Goal: Find specific page/section: Find specific page/section

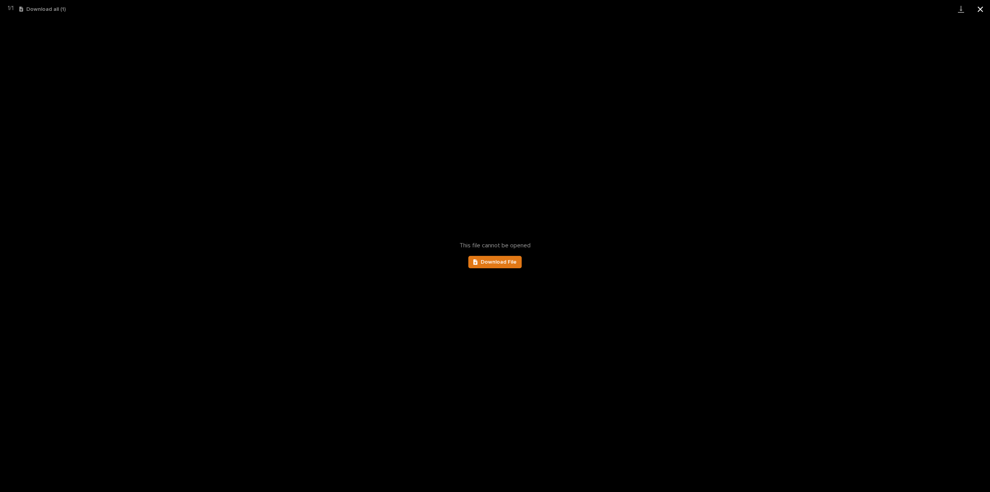
click at [980, 10] on button "Close gallery" at bounding box center [980, 9] width 19 height 18
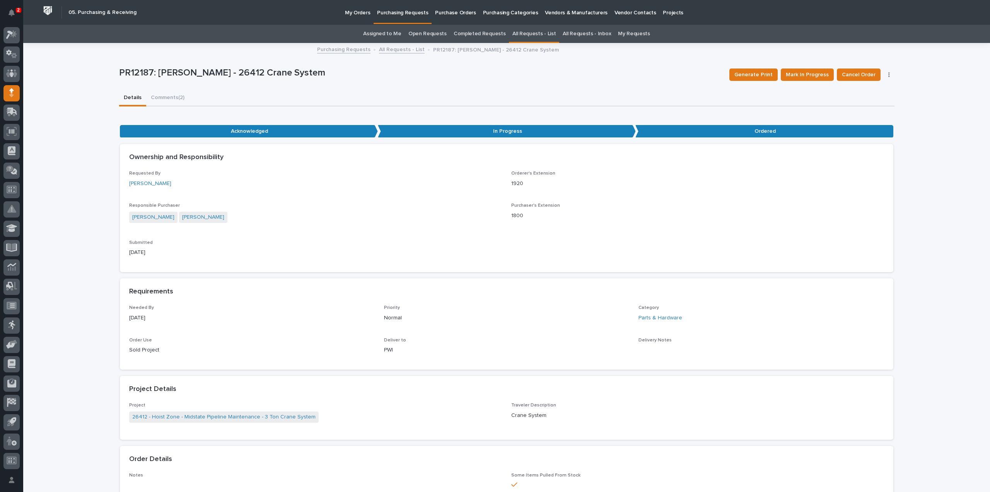
click at [380, 32] on link "Assigned to Me" at bounding box center [382, 34] width 38 height 18
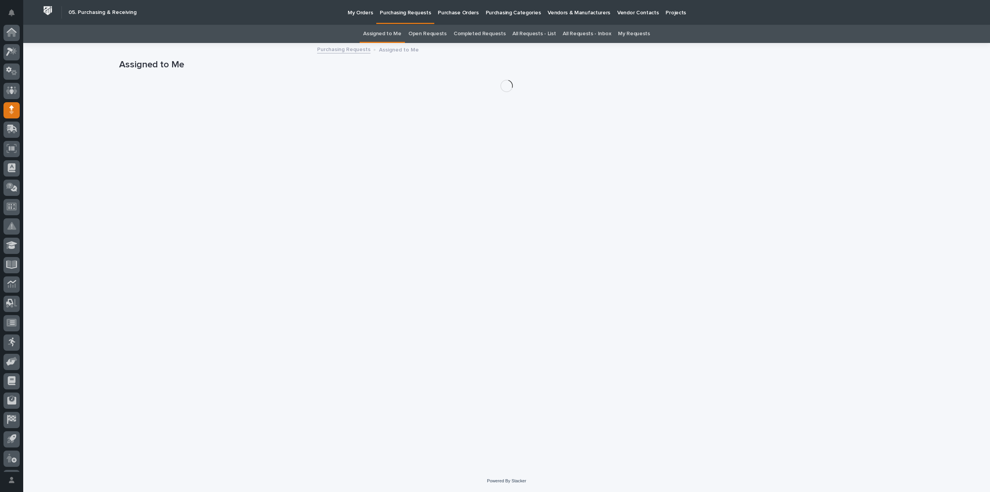
scroll to position [17, 0]
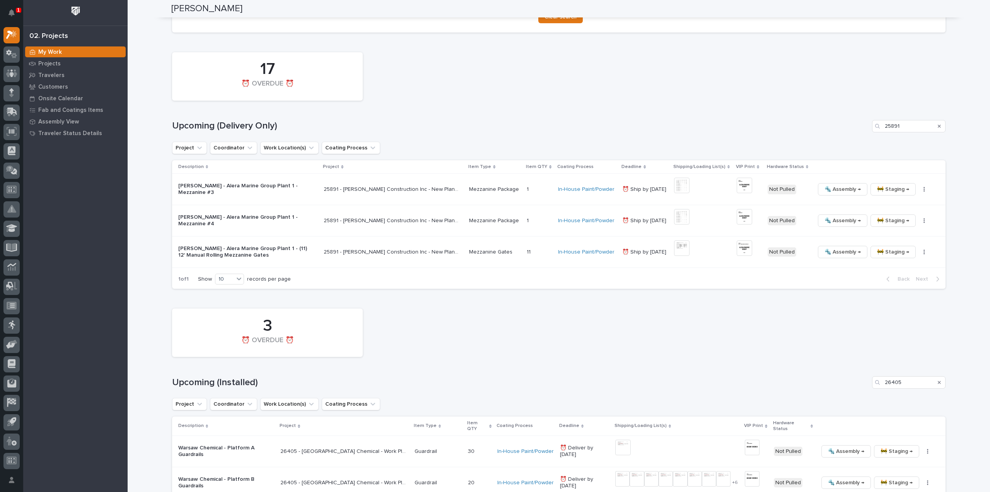
scroll to position [542, 0]
drag, startPoint x: 906, startPoint y: 126, endPoint x: 871, endPoint y: 135, distance: 36.1
click at [870, 134] on div "17 ⏰ OVERDUE ⏰ Upcoming (Delivery Only) 25891 Project Coordinator Work Location…" at bounding box center [559, 166] width 774 height 241
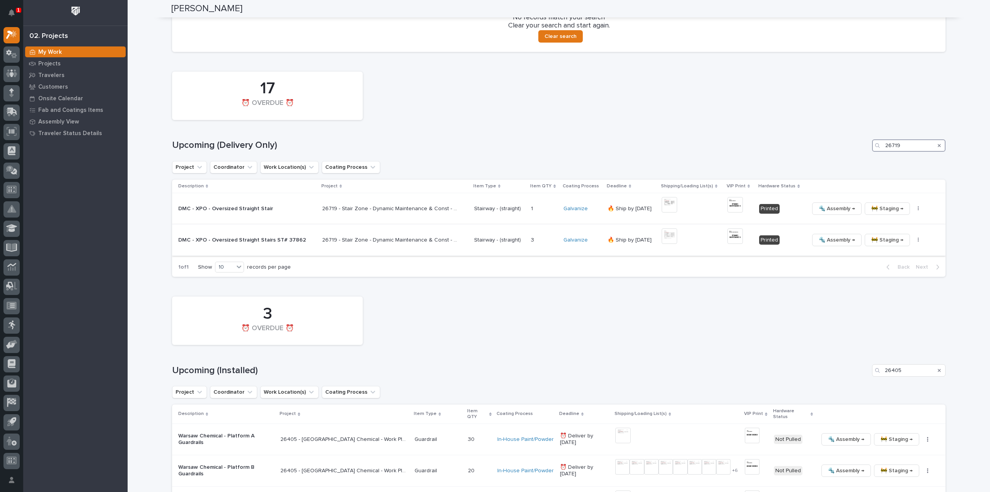
scroll to position [526, 0]
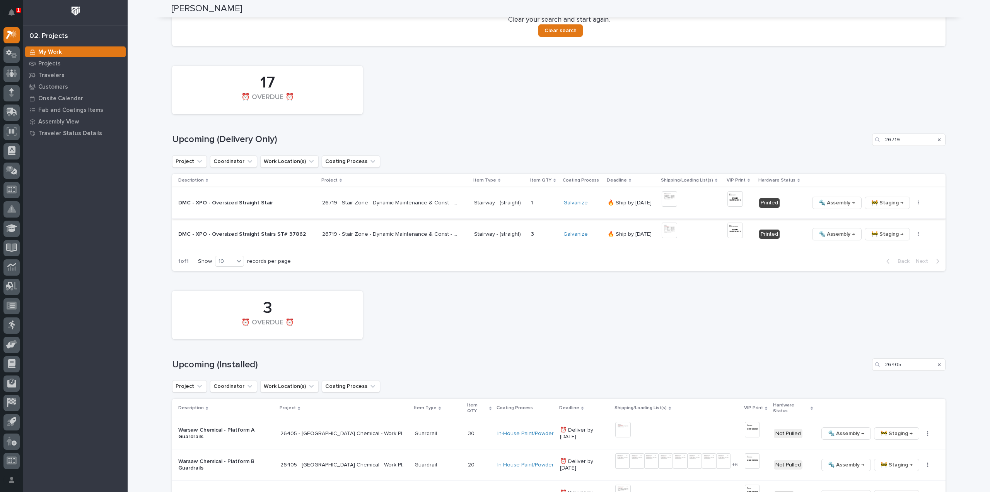
click at [662, 199] on img at bounding box center [669, 198] width 15 height 15
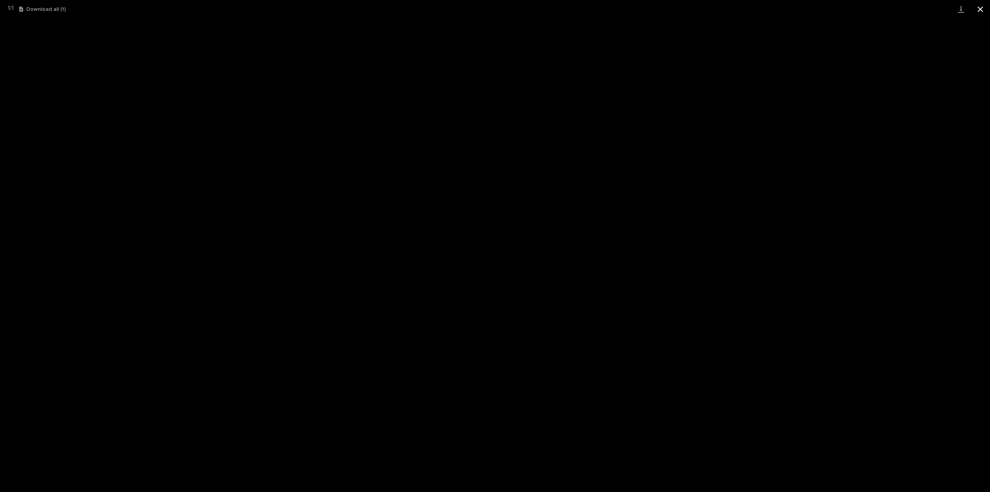
click at [983, 10] on button "Close gallery" at bounding box center [980, 9] width 19 height 18
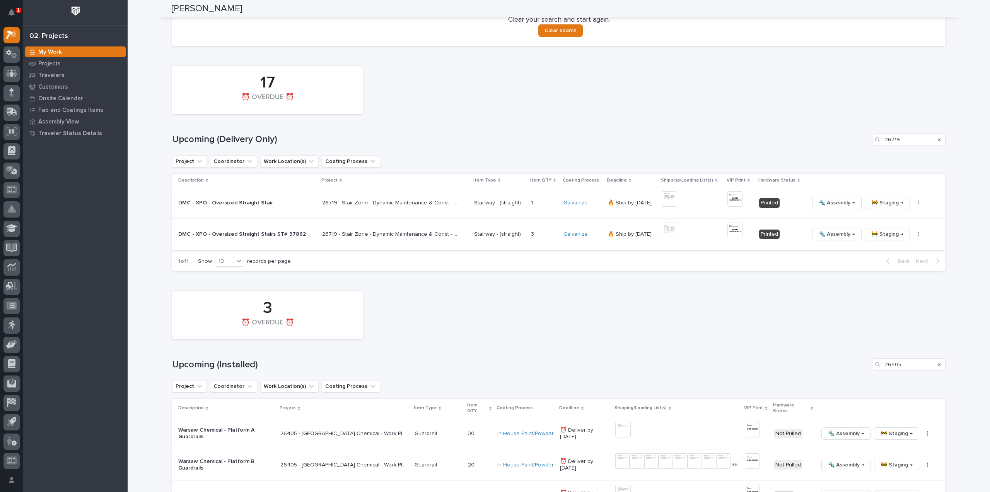
click at [665, 233] on img at bounding box center [669, 229] width 15 height 15
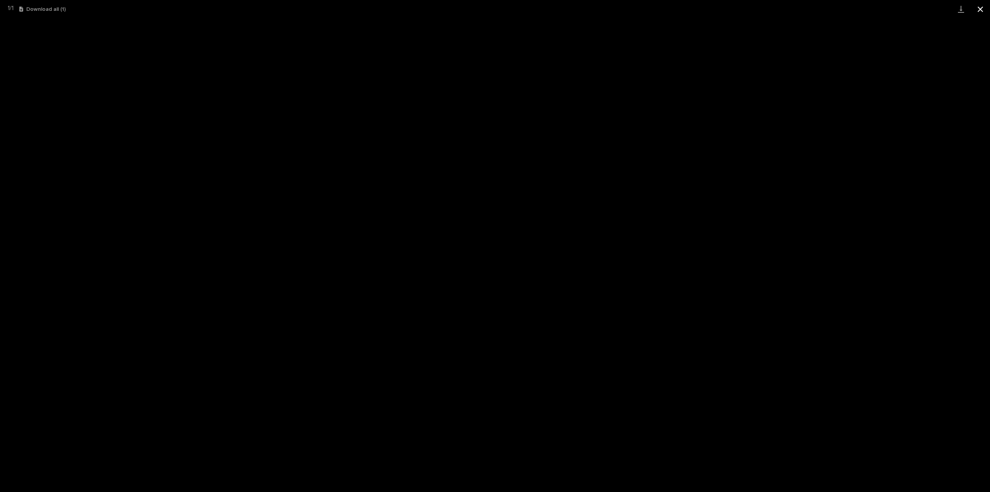
click at [983, 10] on button "Close gallery" at bounding box center [980, 9] width 19 height 18
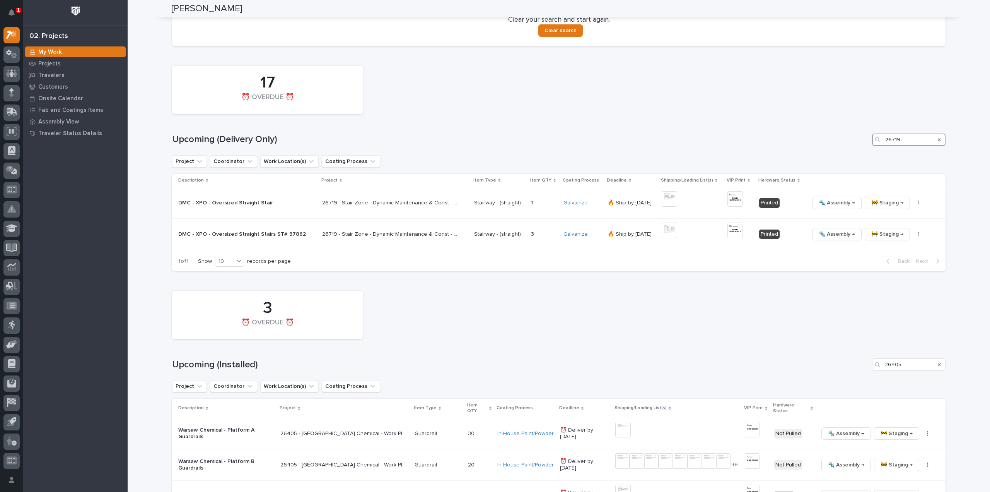
drag, startPoint x: 901, startPoint y: 141, endPoint x: 877, endPoint y: 154, distance: 27.5
click at [877, 154] on div "17 ⏰ OVERDUE ⏰ Upcoming (Delivery Only) 26719 Project Coordinator Work Location…" at bounding box center [559, 166] width 774 height 209
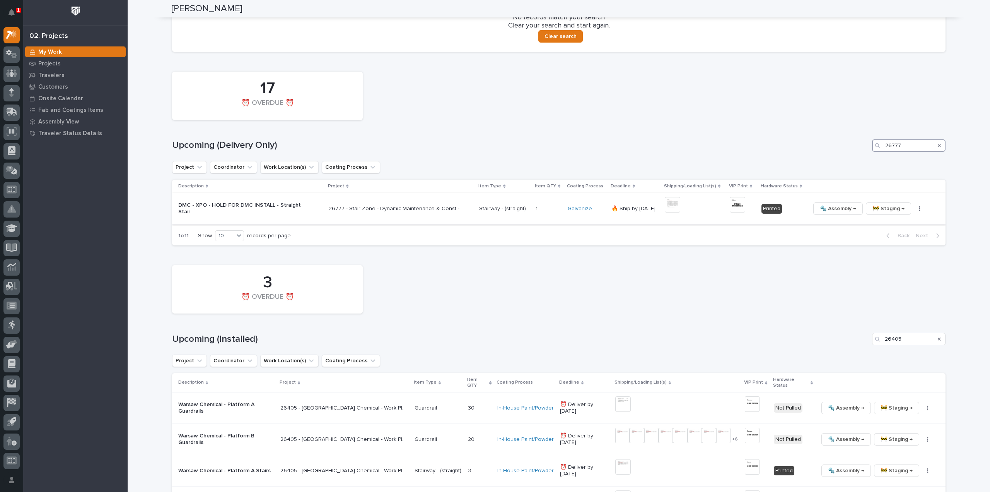
scroll to position [510, 0]
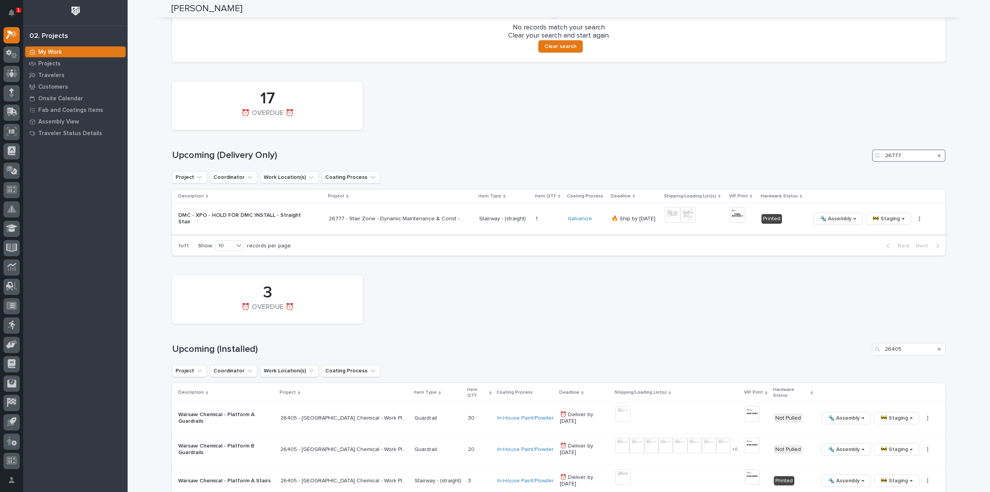
type input "26777"
click at [669, 216] on img at bounding box center [672, 214] width 15 height 15
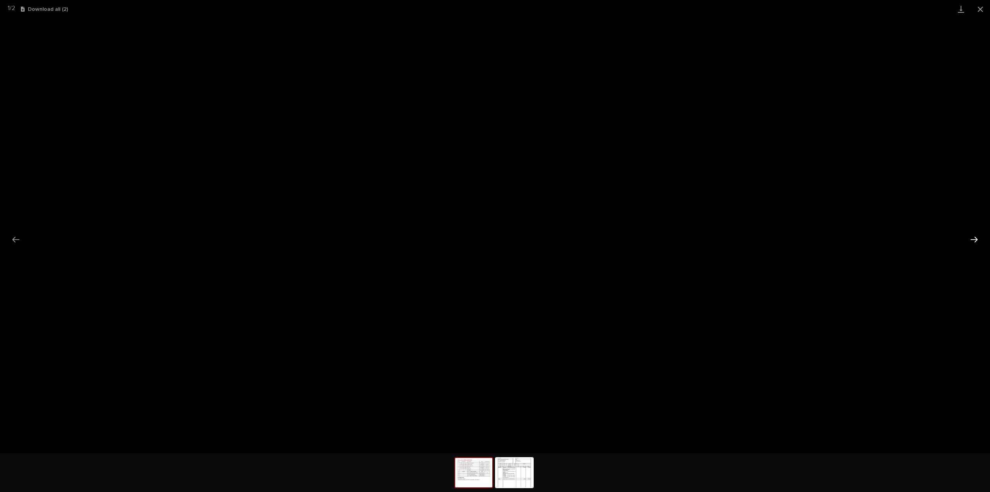
click at [978, 242] on button "Next slide" at bounding box center [974, 239] width 16 height 15
click at [980, 11] on button "Close gallery" at bounding box center [980, 9] width 19 height 18
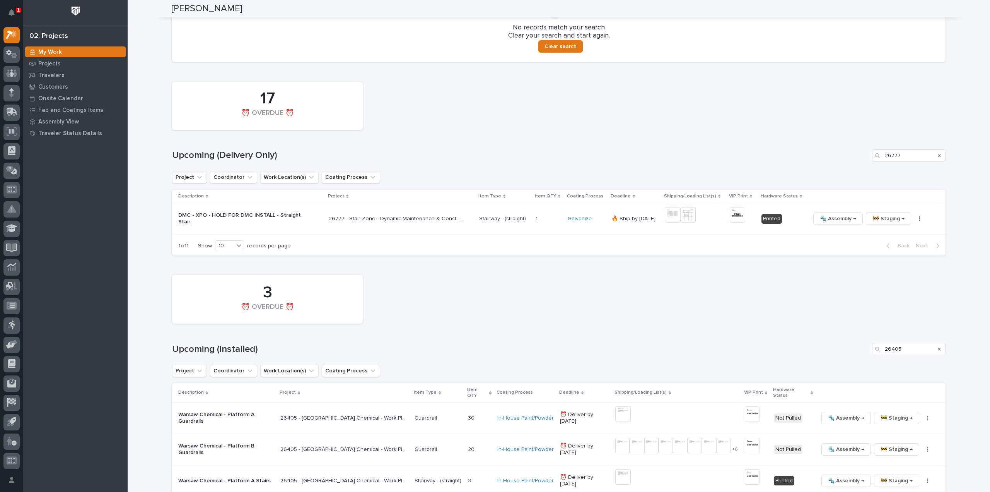
click at [938, 153] on icon "Search" at bounding box center [939, 155] width 3 height 5
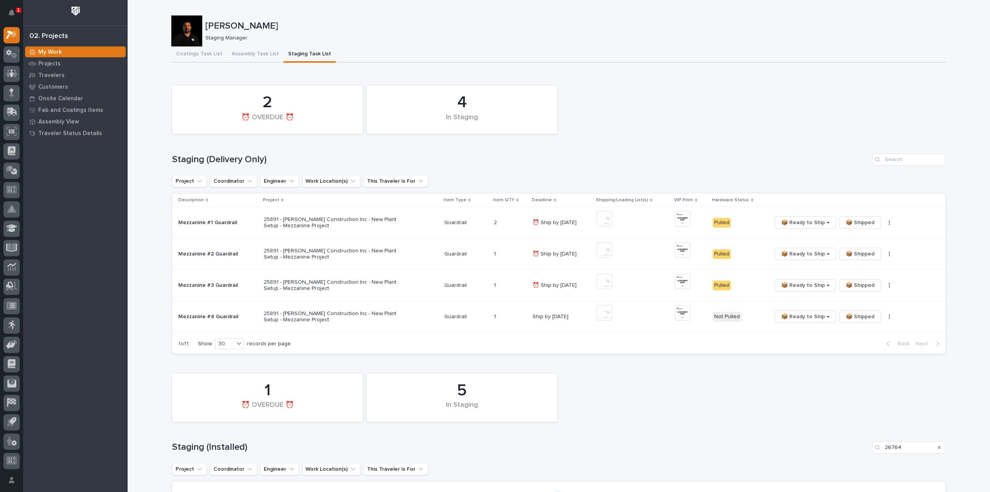
scroll to position [77, 0]
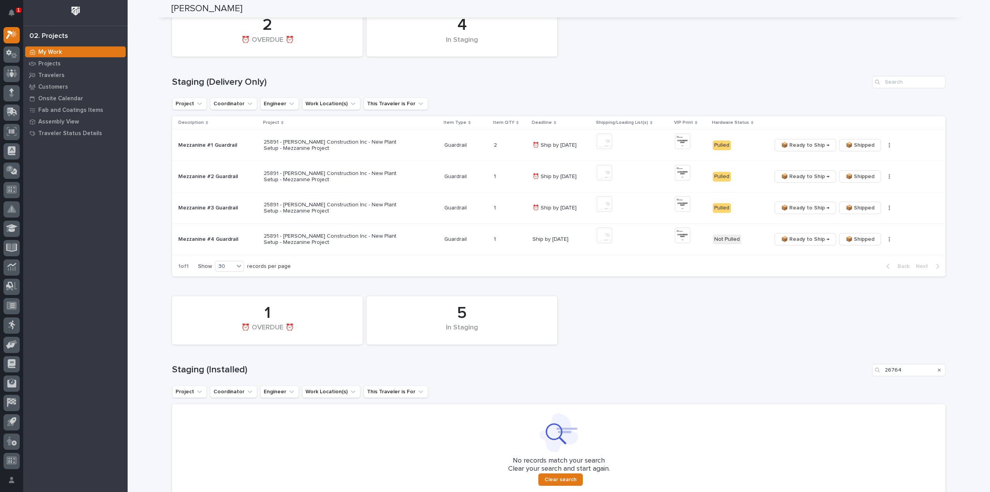
click at [938, 369] on icon "Search" at bounding box center [939, 370] width 3 height 5
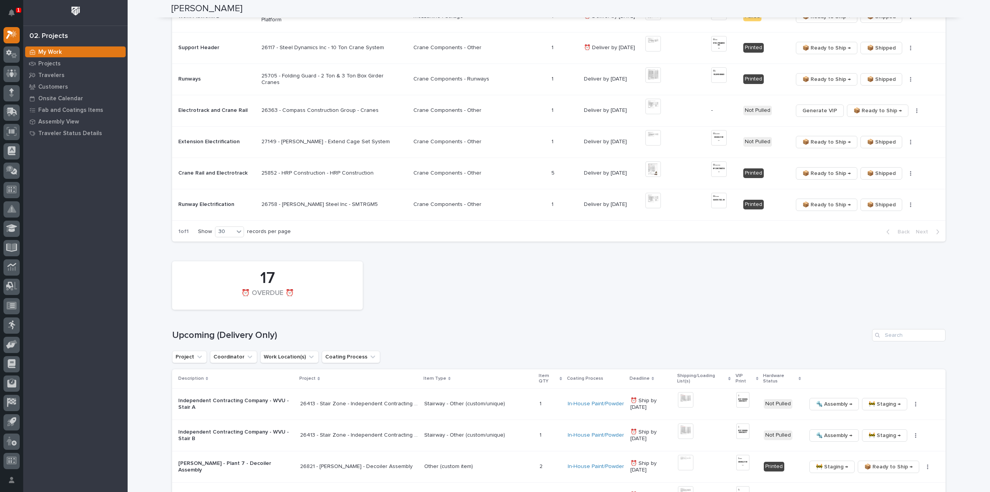
scroll to position [696, 0]
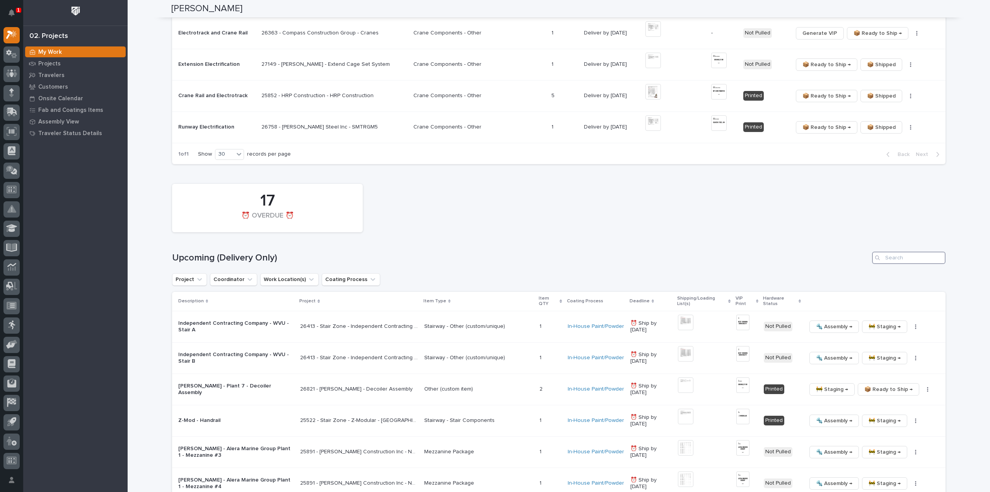
click at [914, 257] on input "Search" at bounding box center [909, 257] width 74 height 12
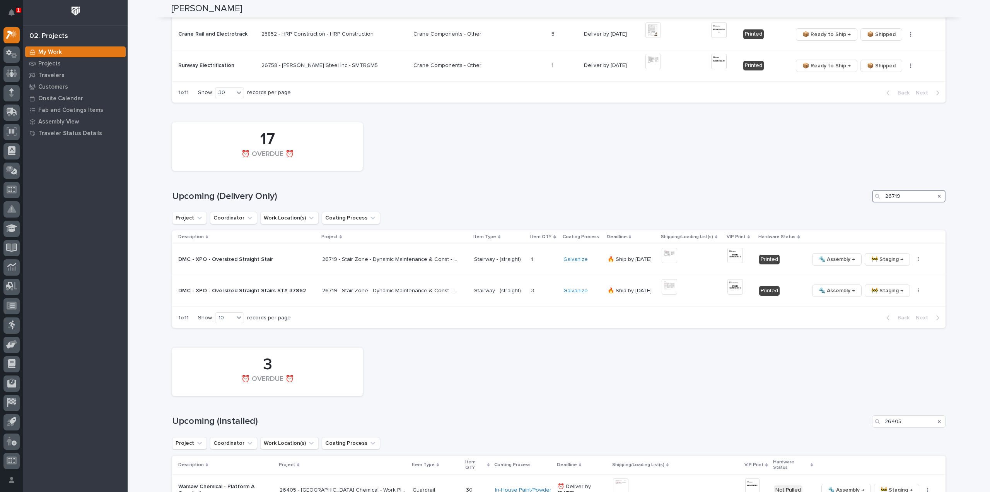
scroll to position [646, 0]
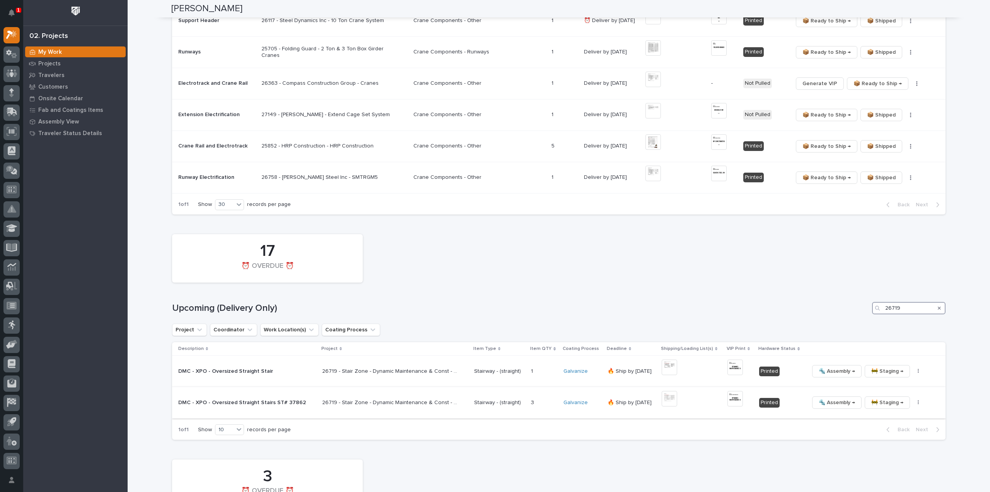
type input "26719"
click at [734, 401] on img at bounding box center [735, 398] width 15 height 15
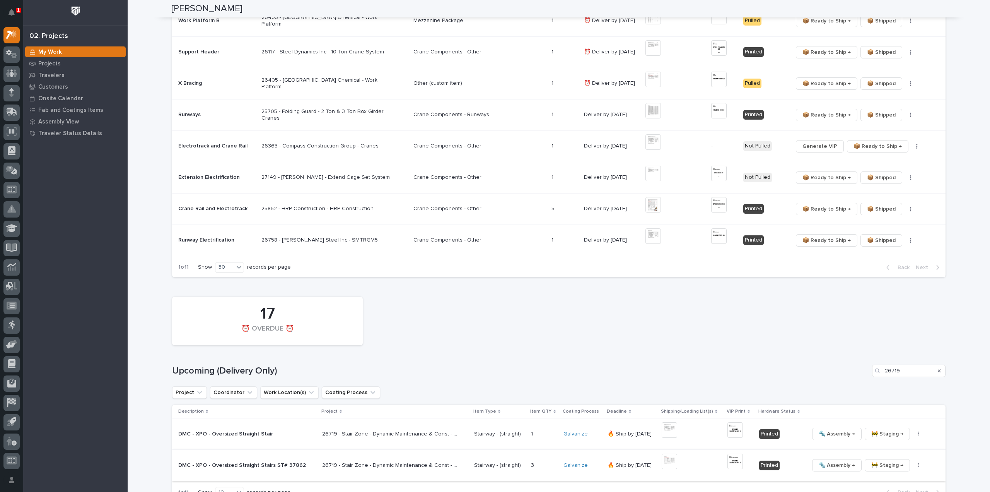
scroll to position [662, 0]
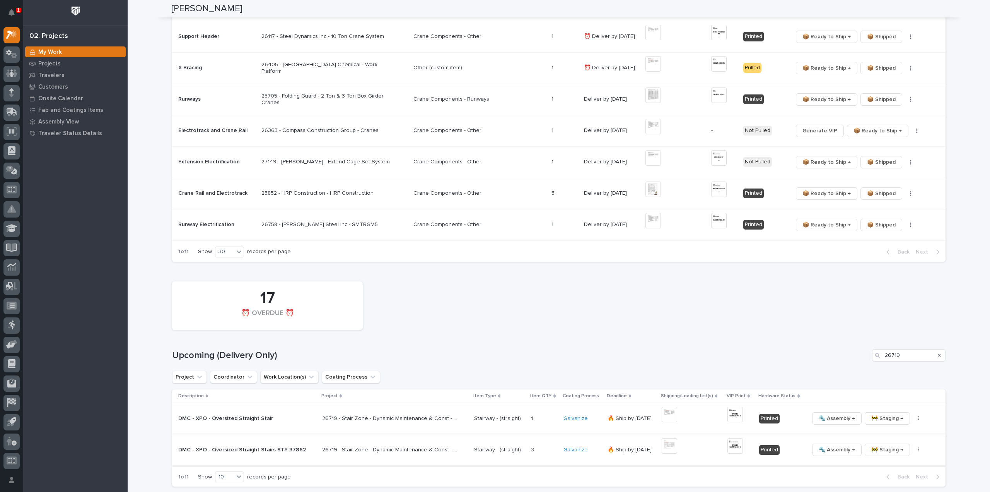
click at [611, 305] on div "17 ⏰ OVERDUE ⏰" at bounding box center [558, 305] width 781 height 56
click at [597, 312] on div "17 ⏰ OVERDUE ⏰" at bounding box center [558, 305] width 781 height 56
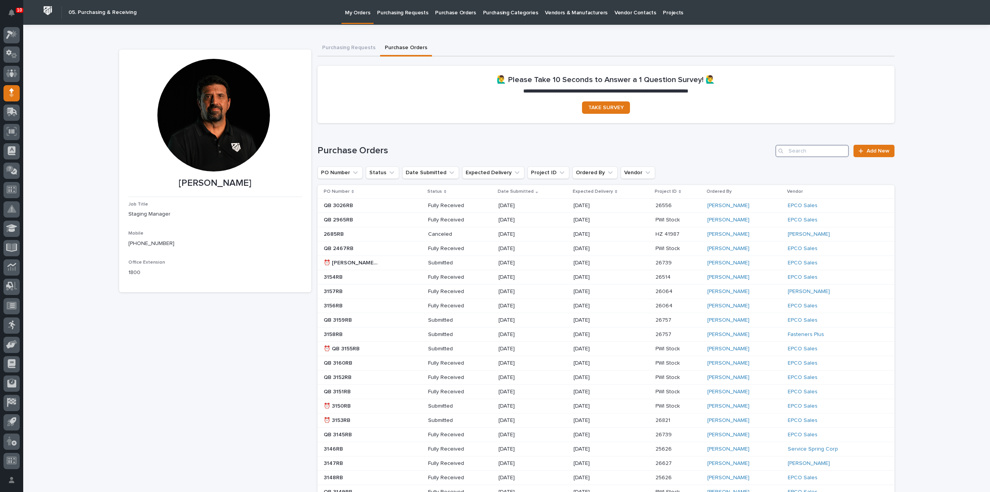
click at [823, 150] on input "Search" at bounding box center [813, 151] width 74 height 12
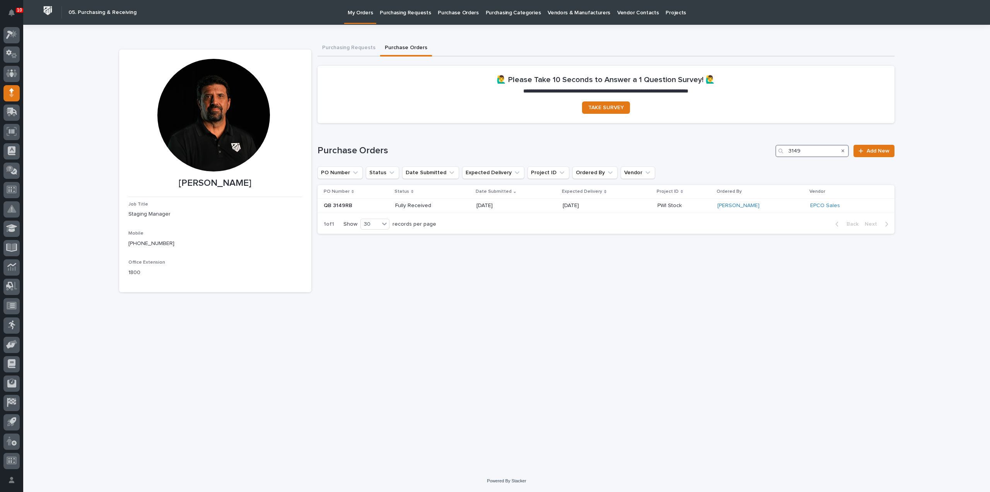
type input "3149"
